Goal: Task Accomplishment & Management: Manage account settings

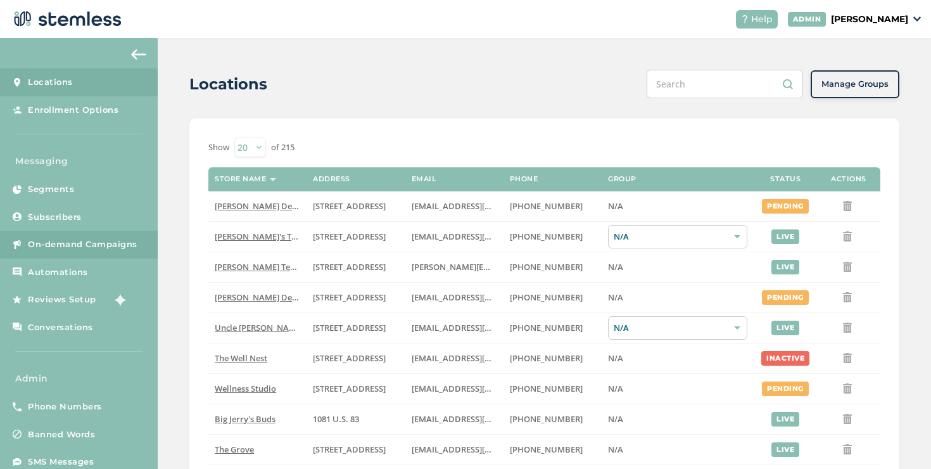
click at [130, 251] on link "On-demand Campaigns" at bounding box center [79, 244] width 158 height 28
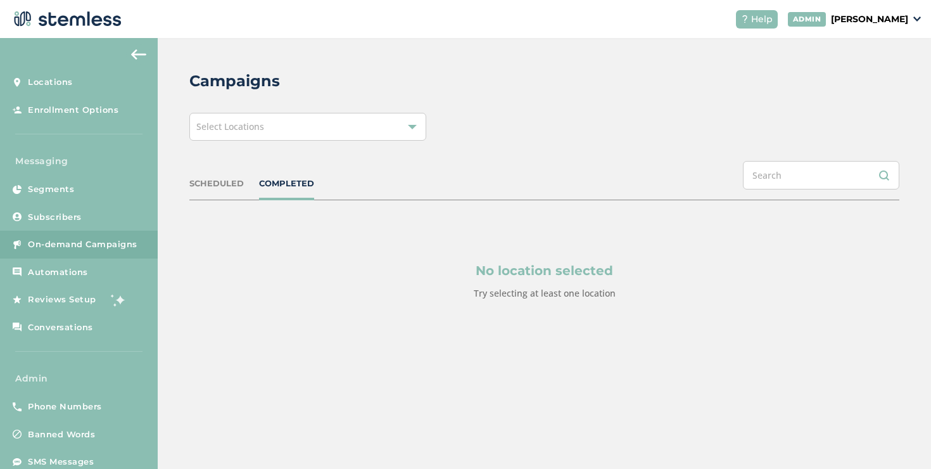
click at [288, 131] on div "Select Locations" at bounding box center [307, 127] width 237 height 28
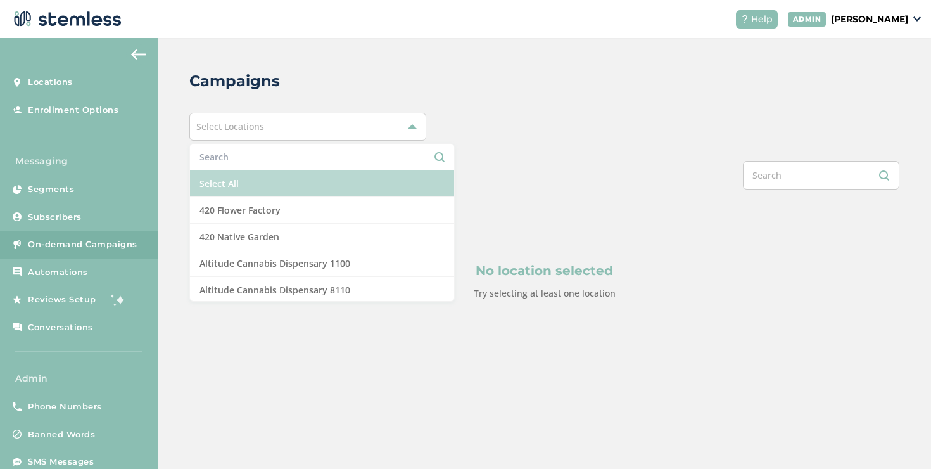
click at [264, 179] on li "Select All" at bounding box center [322, 183] width 264 height 27
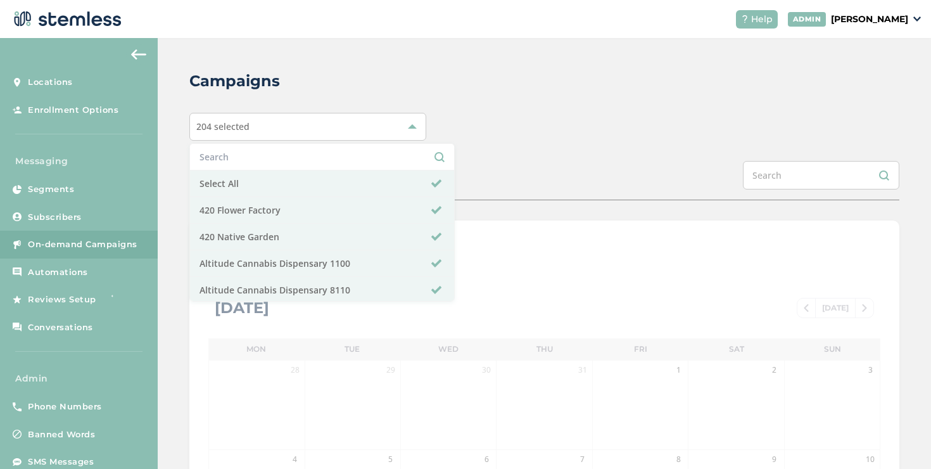
click at [657, 130] on div "204 selected Select All 420 Flower Factory 420 Native Garden Altitude Cannabis …" at bounding box center [544, 127] width 710 height 28
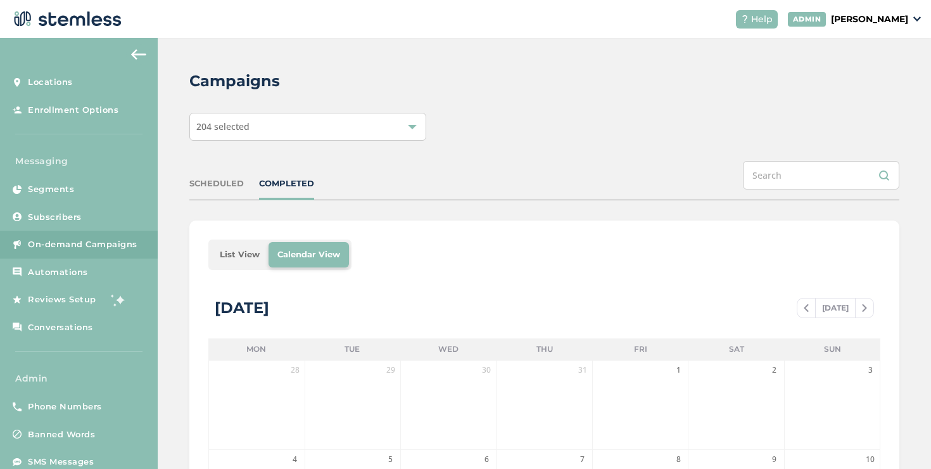
click at [251, 252] on li "List View" at bounding box center [240, 254] width 58 height 25
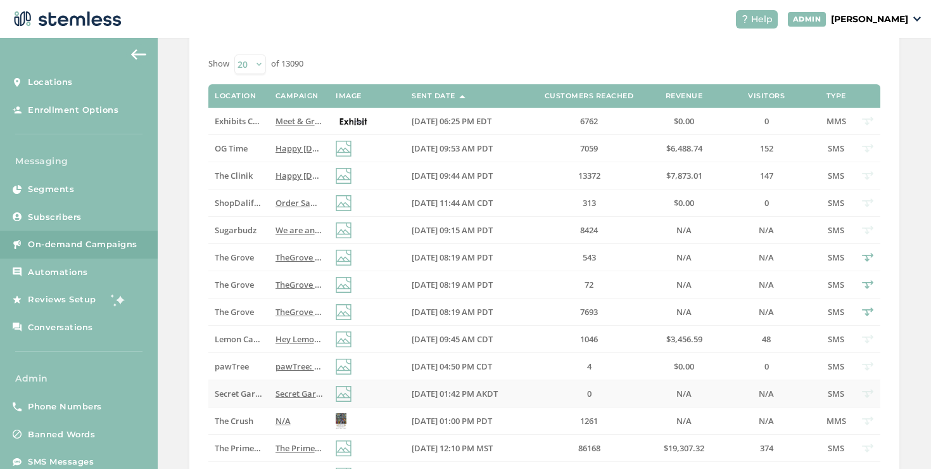
scroll to position [378, 0]
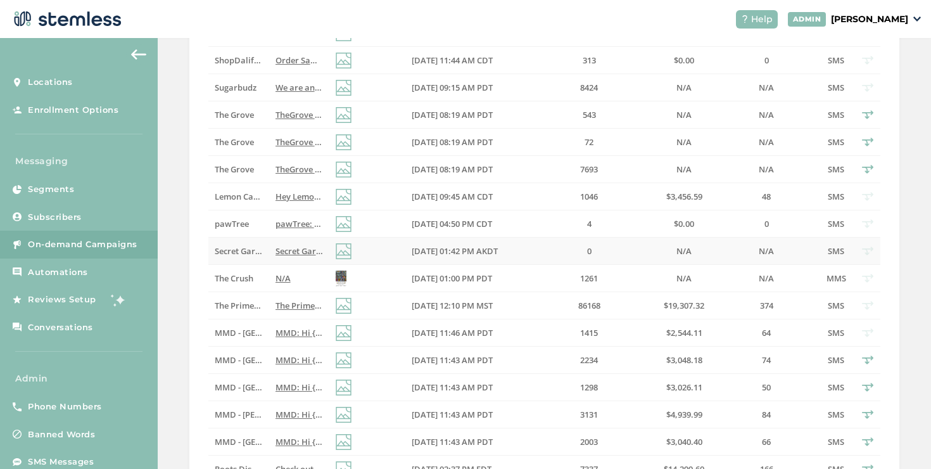
click at [270, 251] on td "Secret Garden Turns 6! Celebrate with us and unlock anniversary specials made f…" at bounding box center [299, 250] width 60 height 27
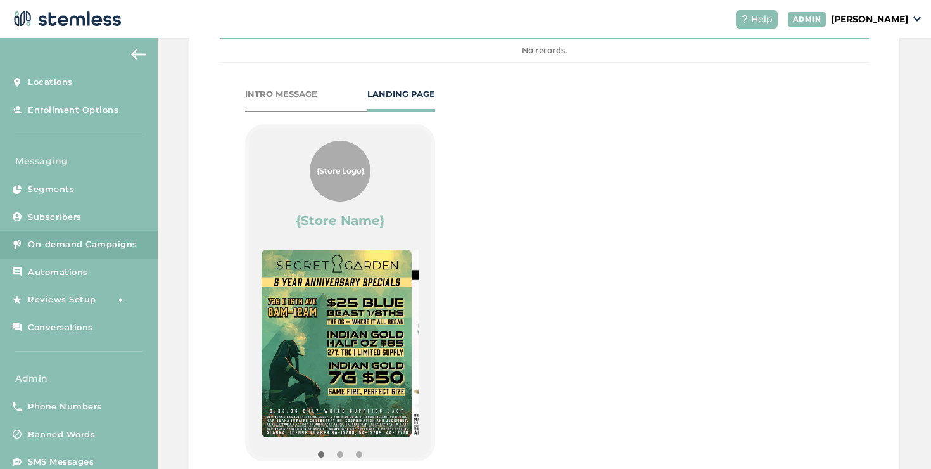
scroll to position [669, 0]
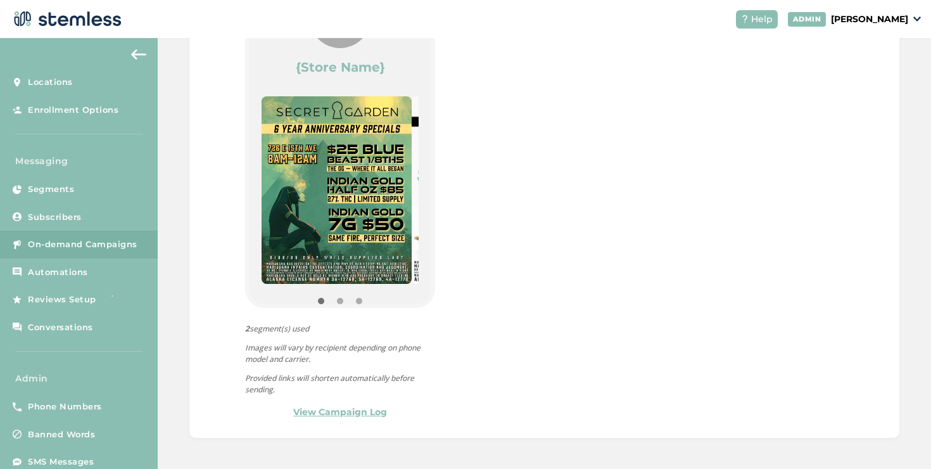
click at [324, 406] on link "View Campaign Log" at bounding box center [340, 411] width 94 height 13
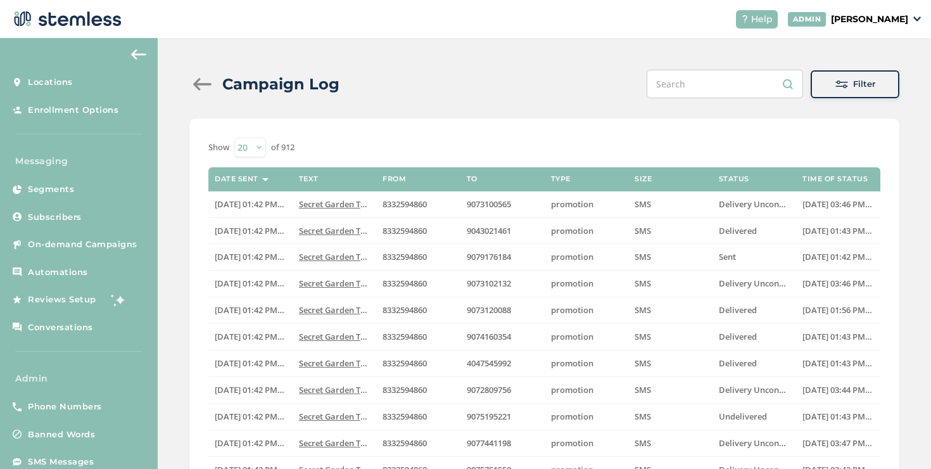
click at [198, 84] on div at bounding box center [201, 84] width 25 height 13
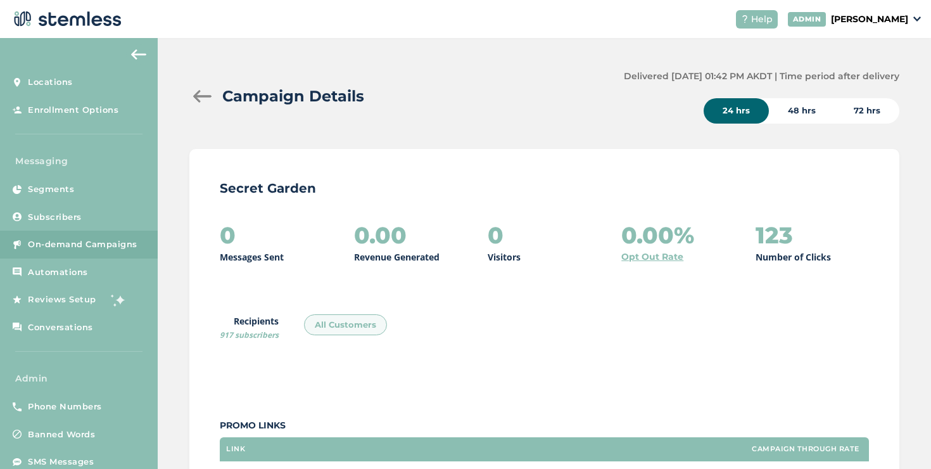
click at [199, 94] on div at bounding box center [201, 96] width 25 height 13
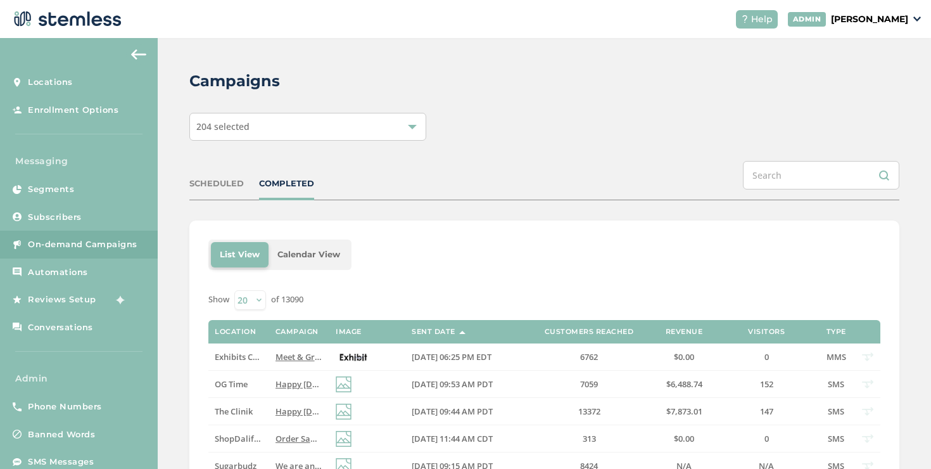
click at [253, 139] on div "204 selected" at bounding box center [307, 127] width 237 height 28
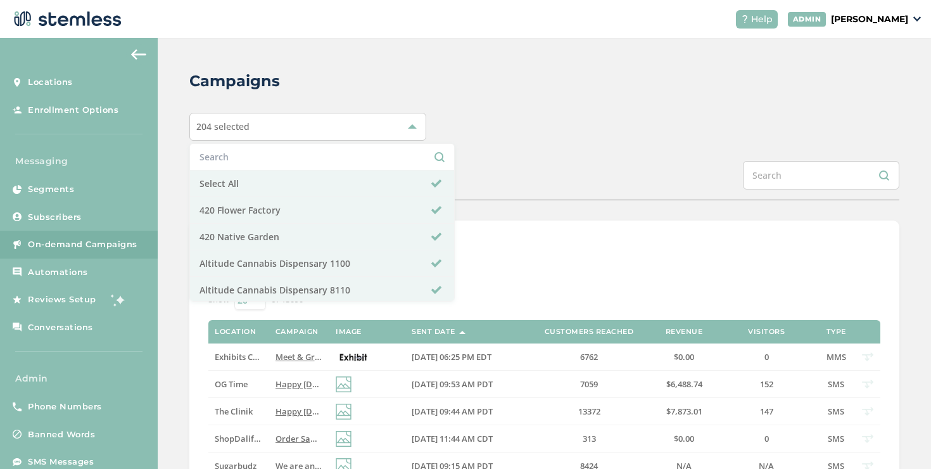
click at [453, 172] on div "SCHEDULED COMPLETED" at bounding box center [544, 180] width 710 height 39
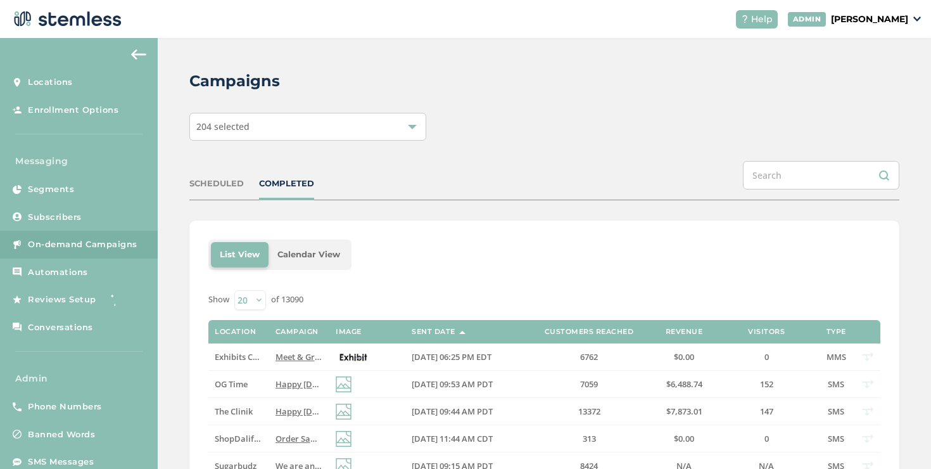
click at [287, 124] on div "204 selected" at bounding box center [307, 127] width 237 height 28
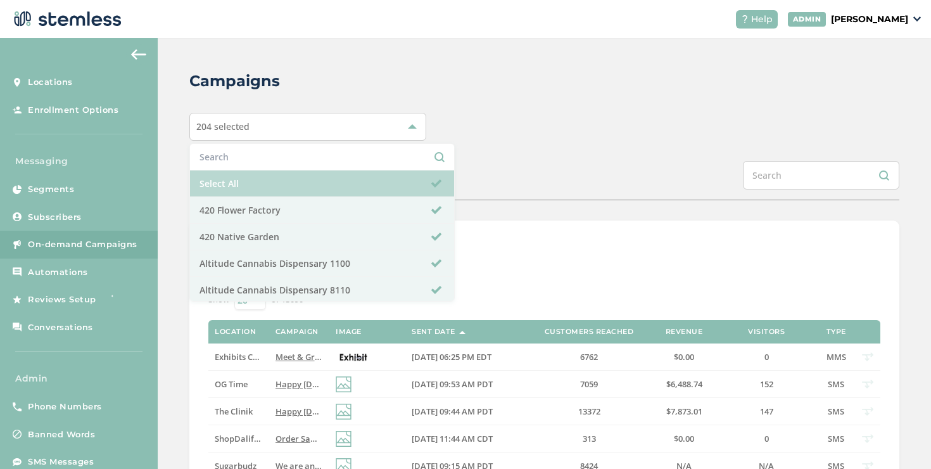
click at [245, 177] on li "Select All" at bounding box center [322, 183] width 264 height 27
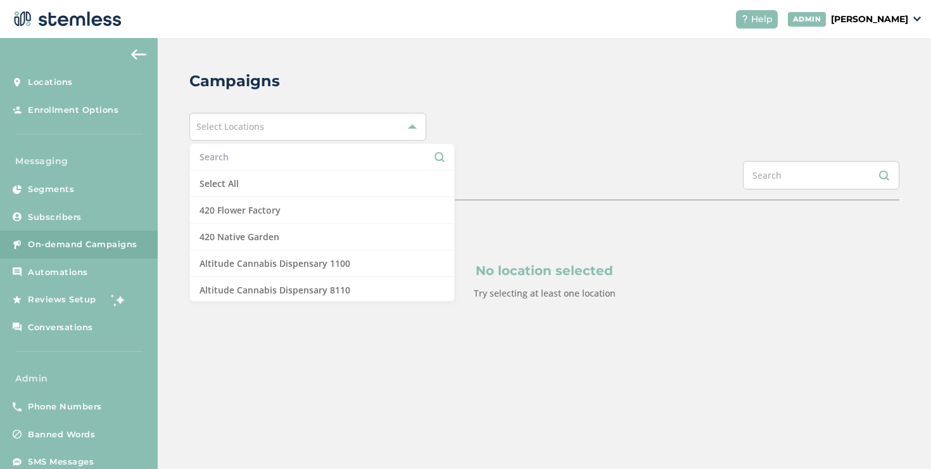
click at [241, 158] on input "text" at bounding box center [321, 156] width 245 height 13
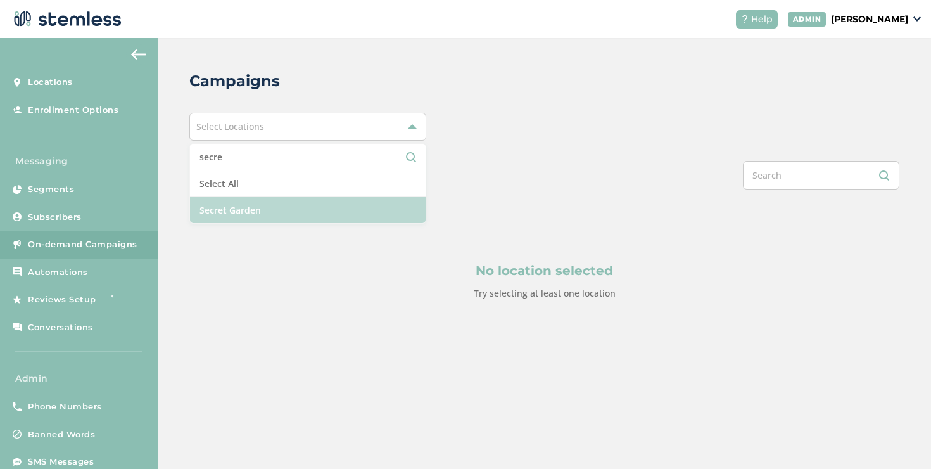
type input "secre"
click at [240, 218] on li "Secret Garden" at bounding box center [308, 210] width 236 height 26
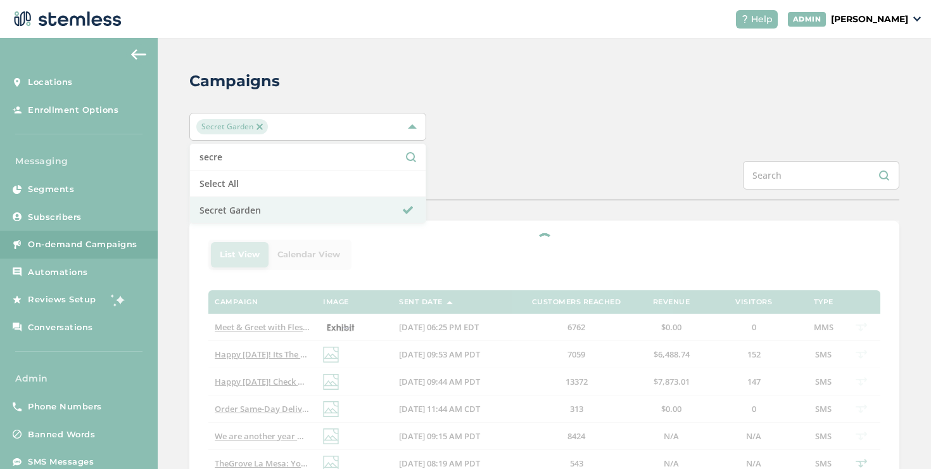
click at [553, 149] on div "Campaigns Secret Garden secre Select All Secret Garden SCHEDULED COMPLETED List…" at bounding box center [544, 473] width 773 height 871
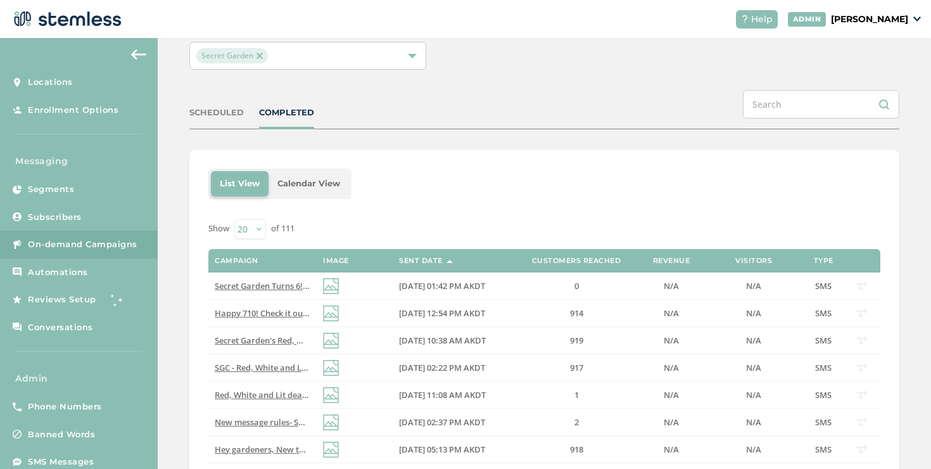
scroll to position [206, 0]
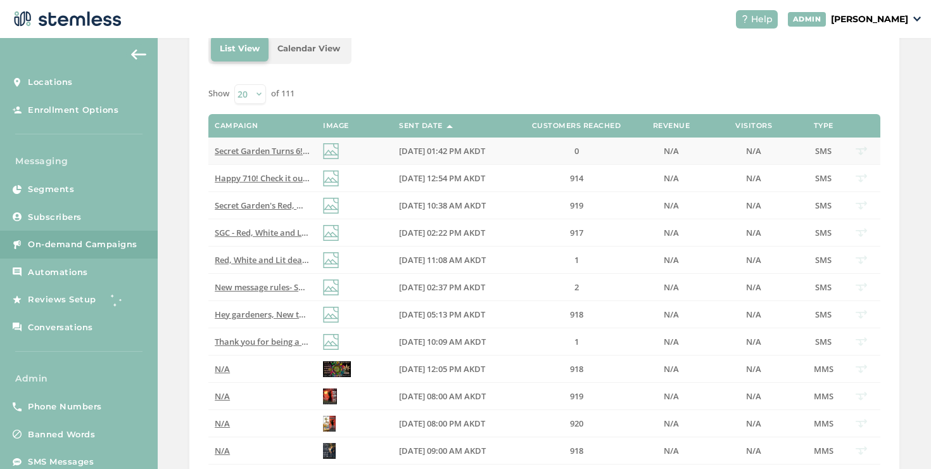
click at [295, 155] on span "Secret Garden Turns 6! Celebrate with us and unlock anniversary specials made f…" at bounding box center [503, 150] width 577 height 11
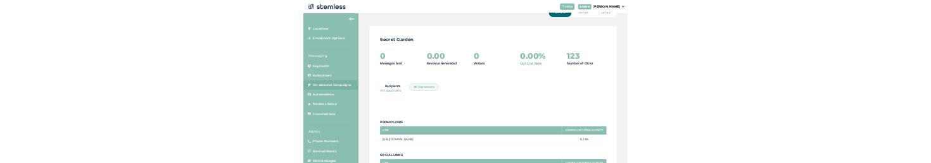
scroll to position [80, 0]
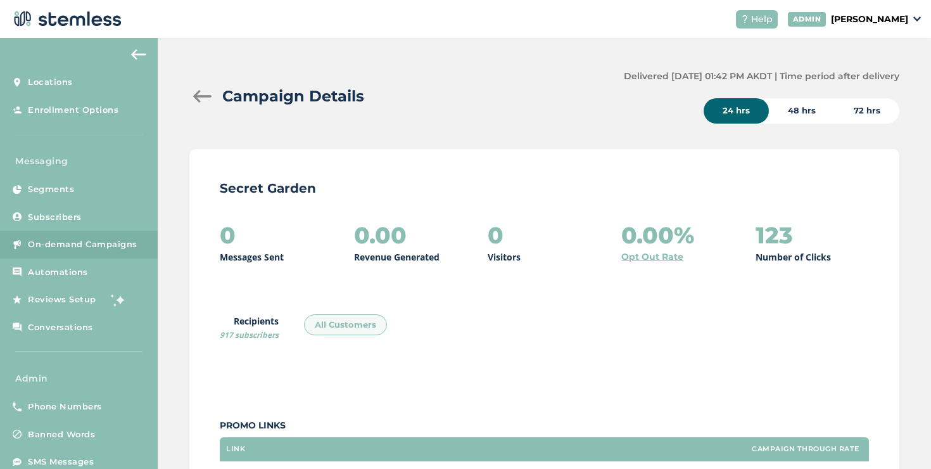
click at [194, 98] on div at bounding box center [201, 96] width 25 height 13
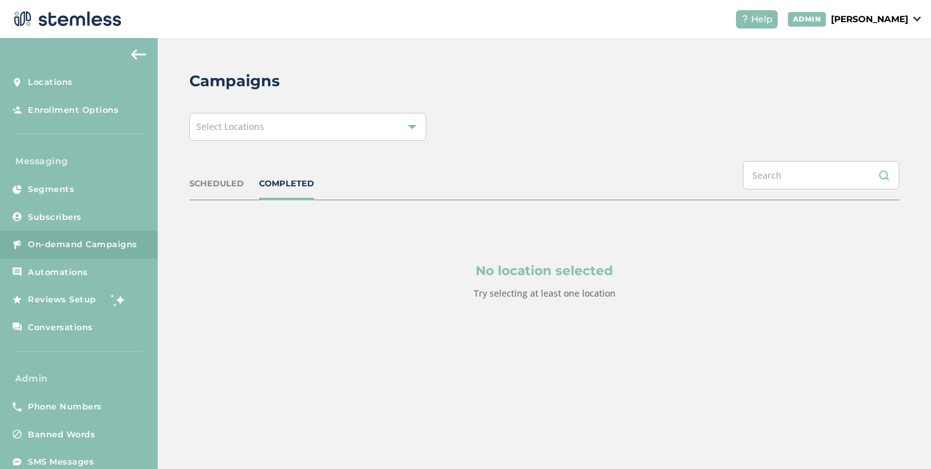
click at [260, 138] on div "Select Locations" at bounding box center [307, 127] width 237 height 28
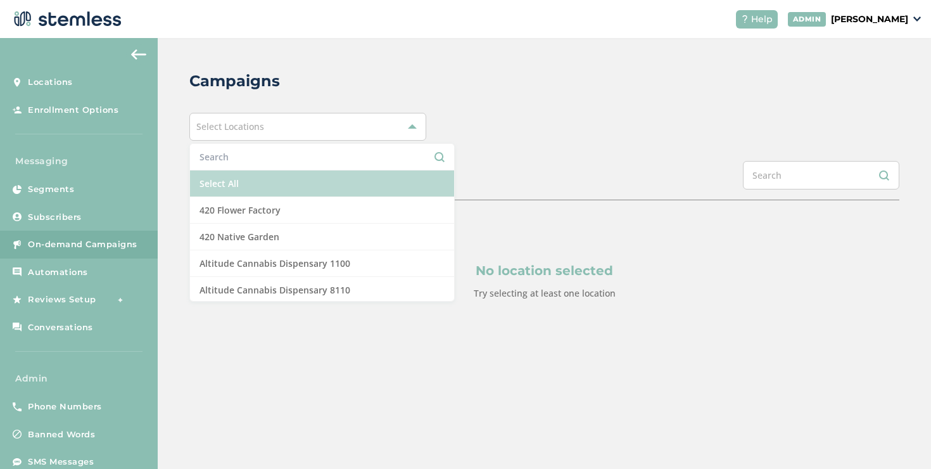
click at [244, 163] on li "Select All" at bounding box center [322, 183] width 264 height 27
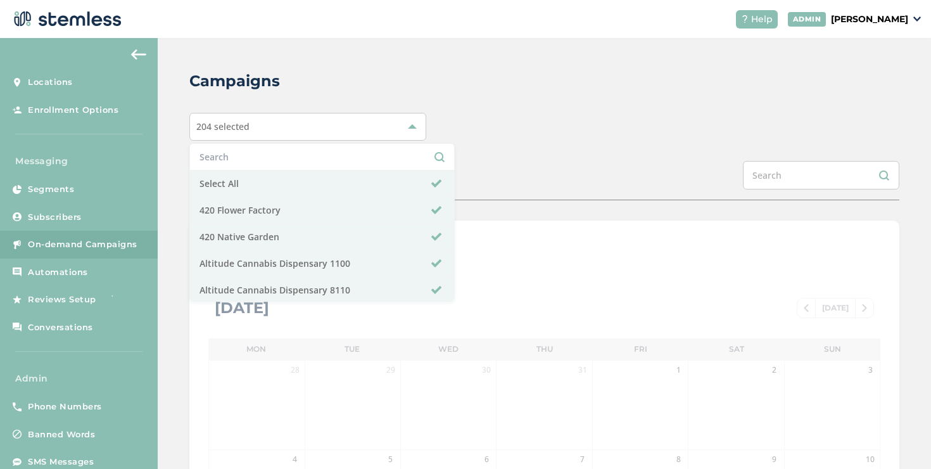
drag, startPoint x: 520, startPoint y: 187, endPoint x: 505, endPoint y: 188, distance: 15.2
click at [520, 163] on div "SCHEDULED COMPLETED" at bounding box center [544, 180] width 710 height 39
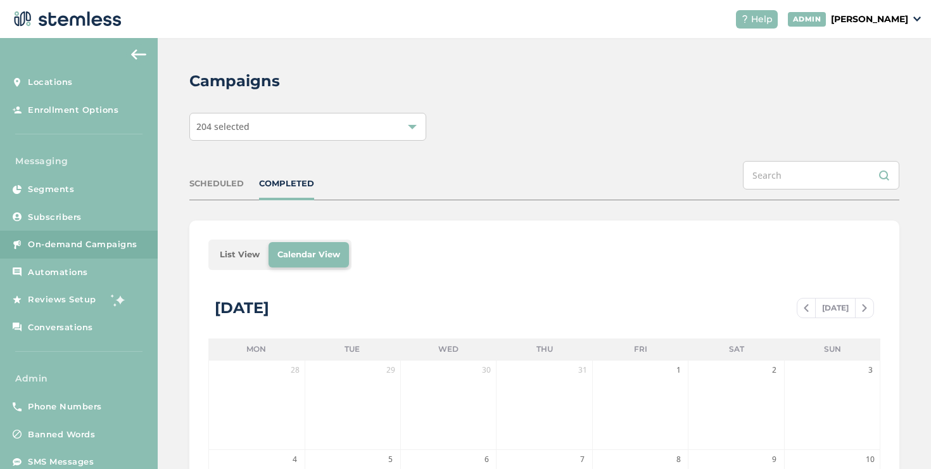
click at [237, 163] on li "List View" at bounding box center [240, 254] width 58 height 25
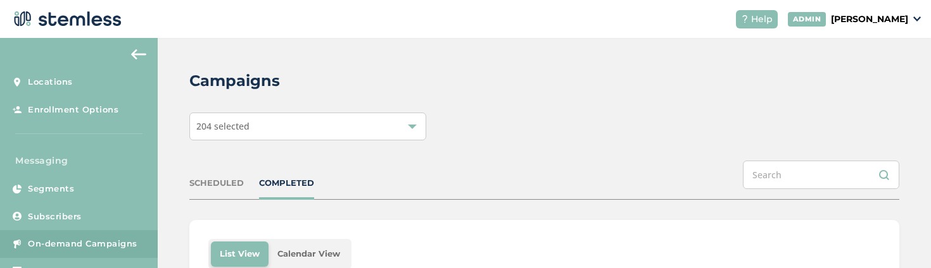
scroll to position [198, 0]
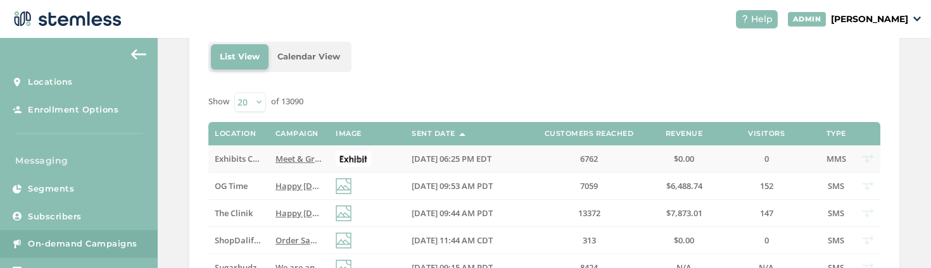
click at [237, 153] on span "Exhibits Cannabis - [PERSON_NAME]" at bounding box center [285, 158] width 141 height 11
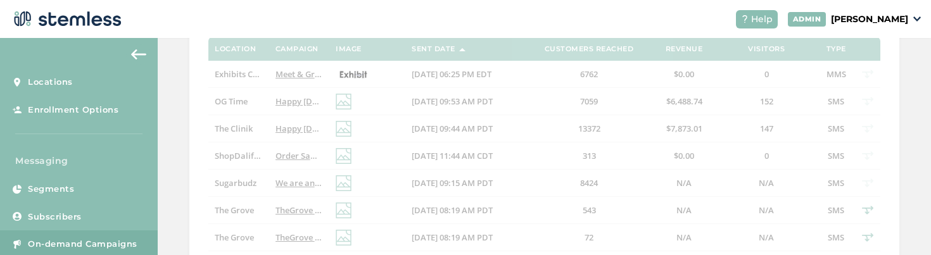
scroll to position [458, 0]
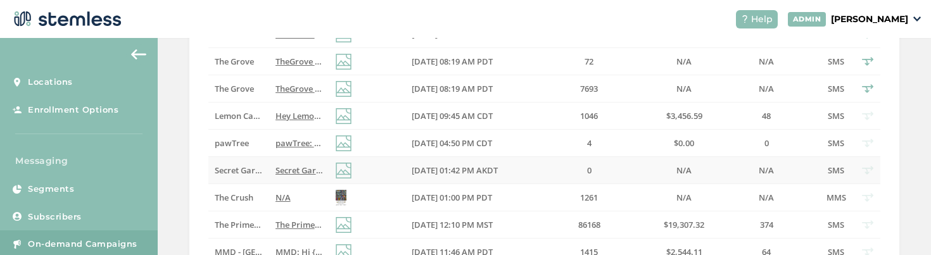
click at [376, 163] on td at bounding box center [367, 170] width 76 height 27
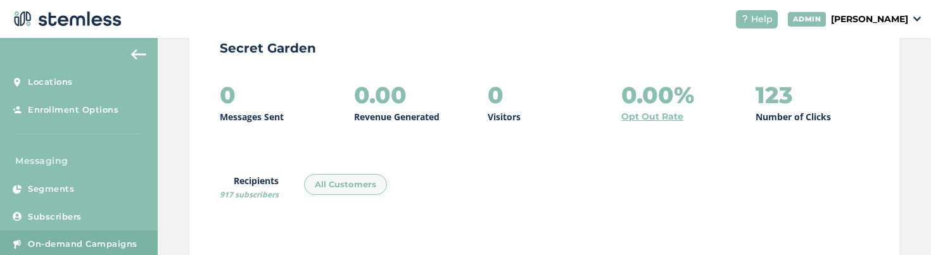
scroll to position [146, 0]
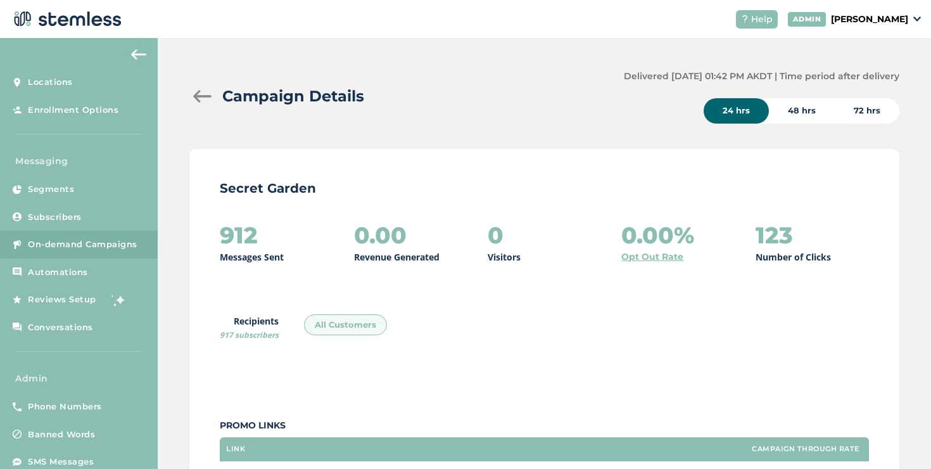
click at [205, 94] on div at bounding box center [201, 96] width 25 height 13
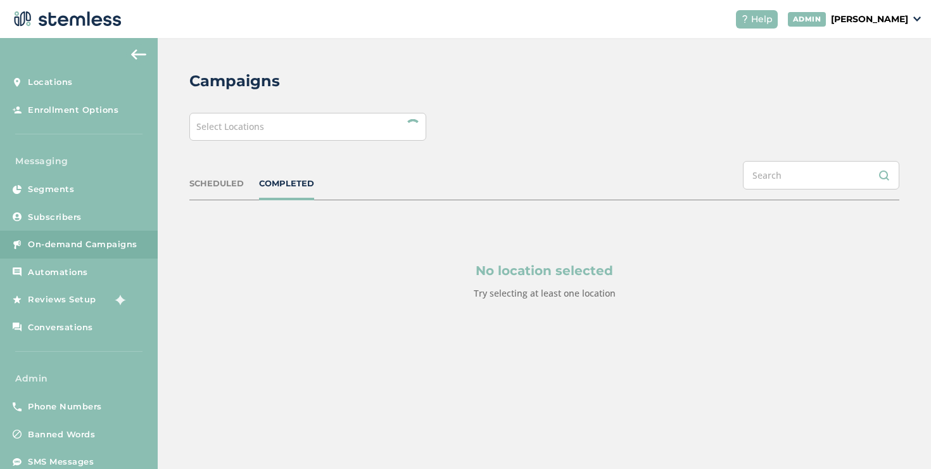
click at [324, 126] on div "Select Locations" at bounding box center [307, 127] width 237 height 28
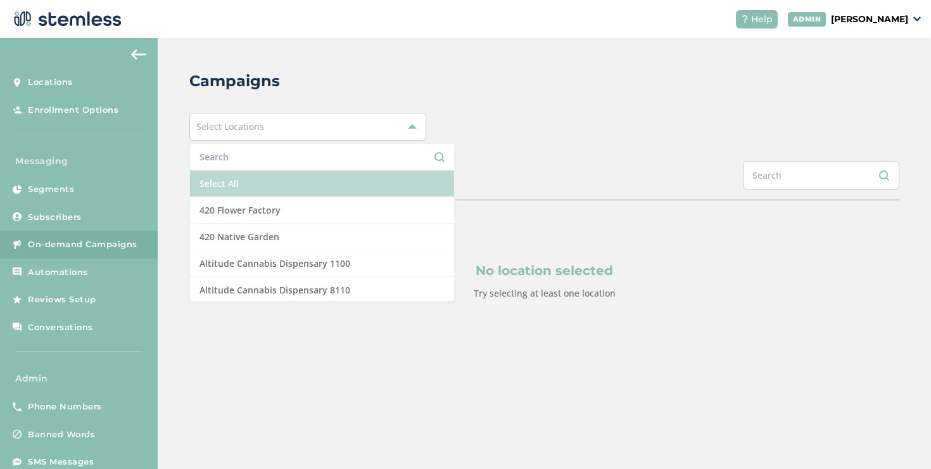
click at [231, 187] on li "Select All" at bounding box center [322, 183] width 264 height 27
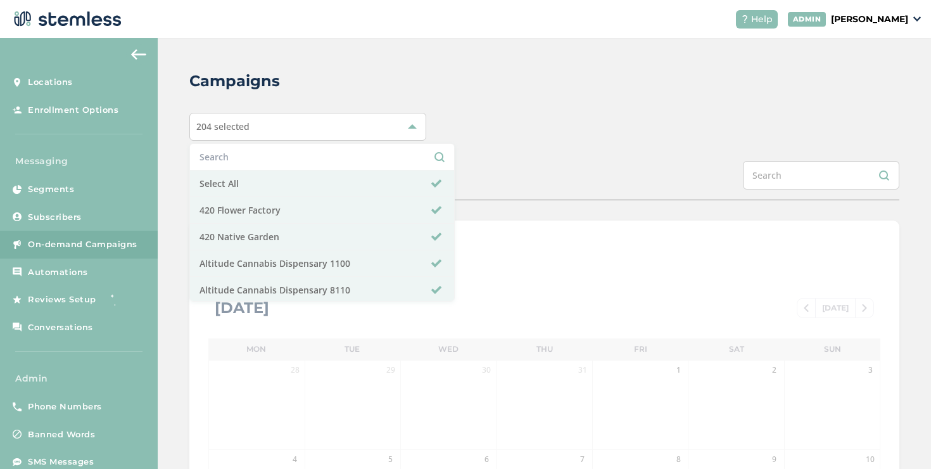
click at [565, 144] on div "Campaigns 204 selected Select All 420 Flower Factory 420 Native Garden Altitude…" at bounding box center [544, 447] width 773 height 819
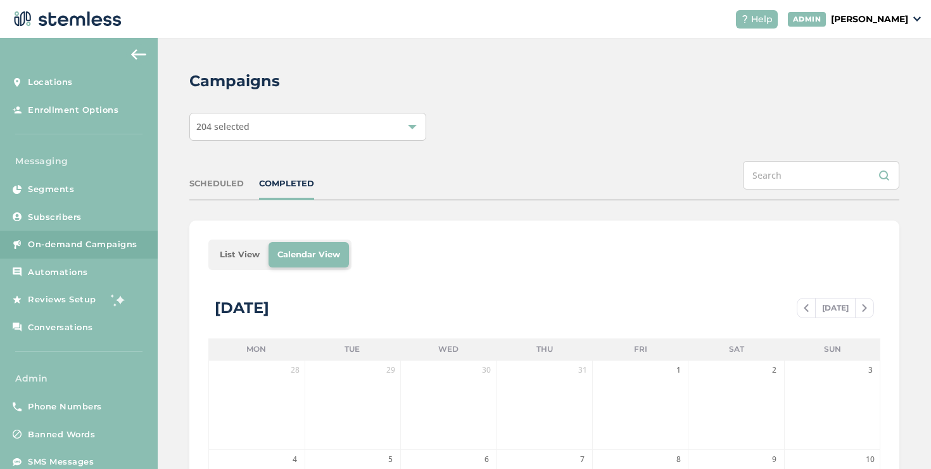
click at [249, 255] on li "List View" at bounding box center [240, 254] width 58 height 25
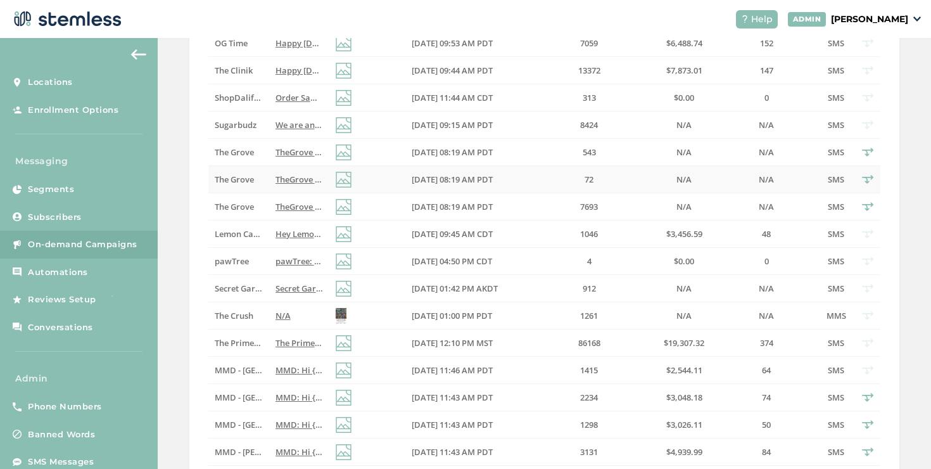
scroll to position [507, 0]
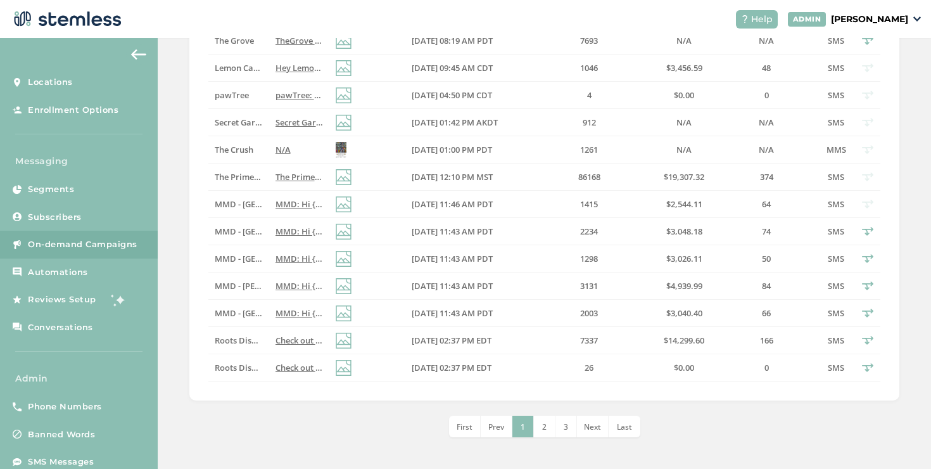
click at [542, 255] on span "2" at bounding box center [544, 426] width 4 height 11
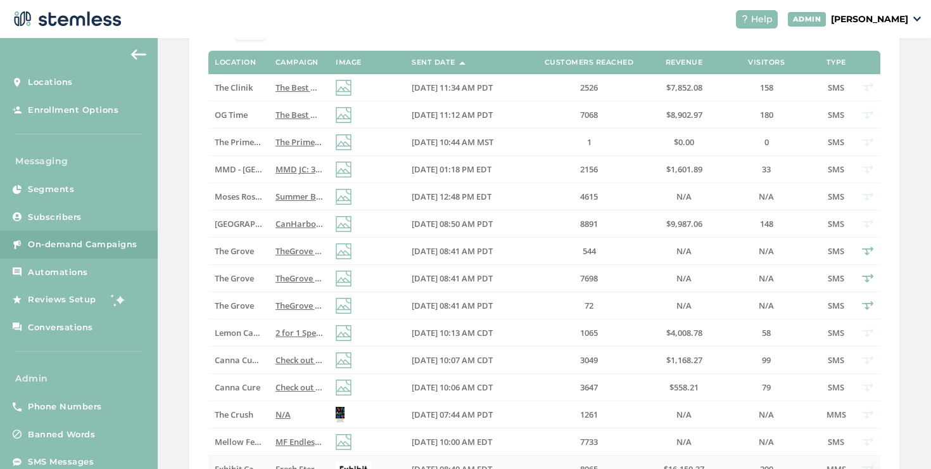
scroll to position [477, 0]
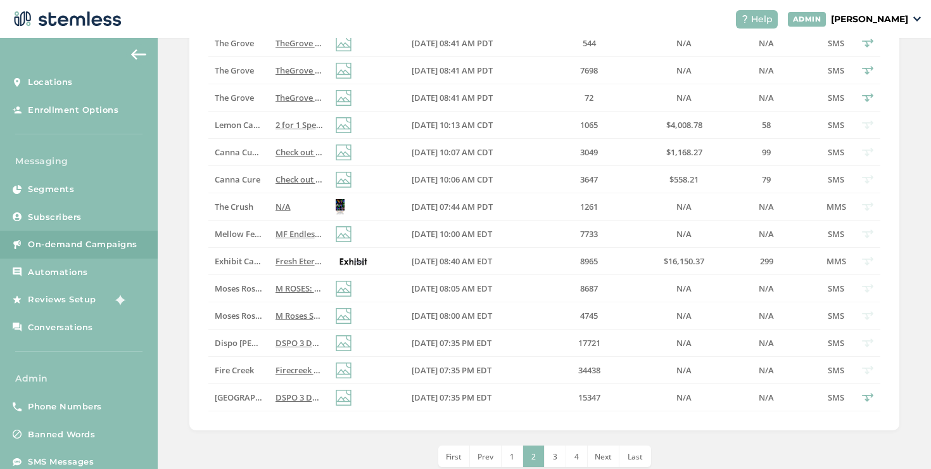
click at [457, 255] on span "First" at bounding box center [454, 456] width 16 height 11
